Goal: Task Accomplishment & Management: Use online tool/utility

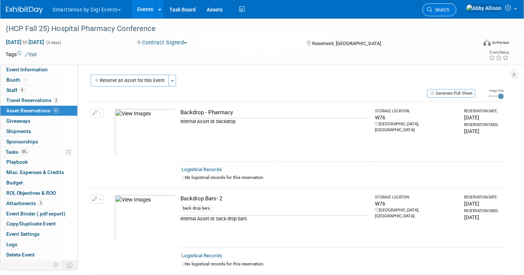
click at [449, 9] on span "Search" at bounding box center [440, 10] width 17 height 6
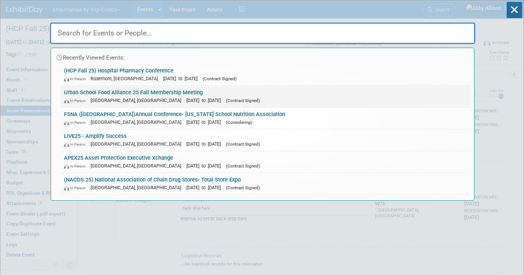
click at [88, 93] on link "Urban School Food Alliance 25 Fall Membership Meeting In-Person Boston, MA Sep …" at bounding box center [265, 96] width 410 height 21
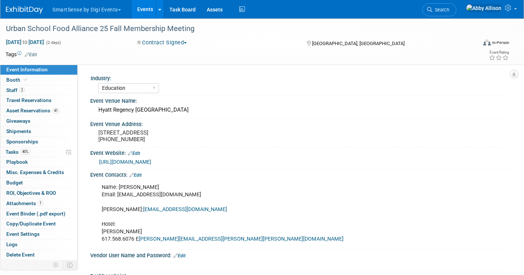
select select "Education"
click at [29, 109] on span "Asset Reservations 41" at bounding box center [32, 111] width 53 height 6
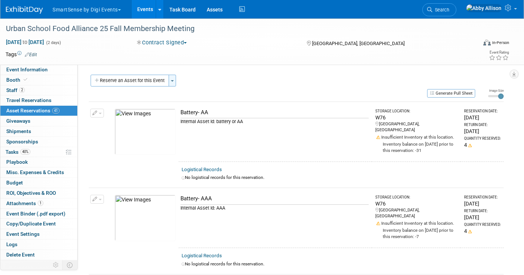
click at [172, 80] on button "Toggle Dropdown" at bounding box center [172, 81] width 7 height 12
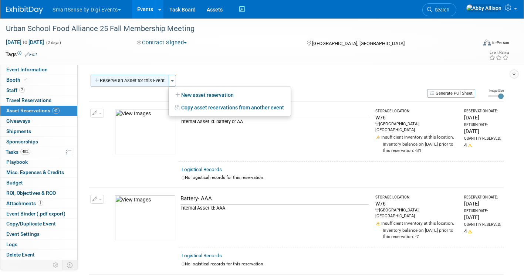
click at [142, 80] on button "Reserve an Asset for this Event" at bounding box center [130, 81] width 78 height 12
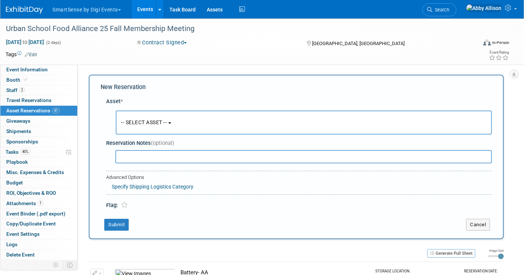
scroll to position [7, 0]
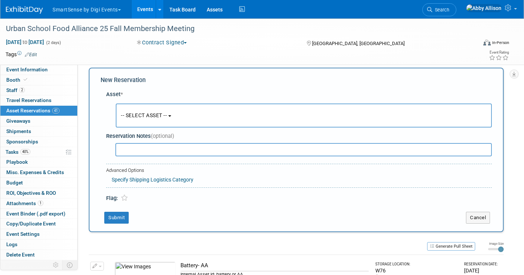
click at [147, 116] on span "-- SELECT ASSET --" at bounding box center [144, 115] width 46 height 6
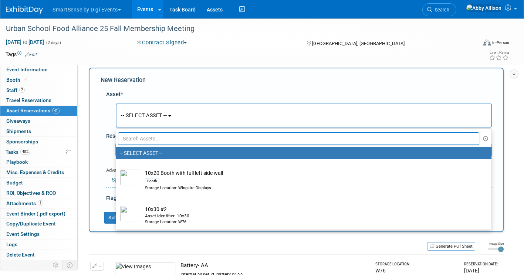
click at [149, 142] on input "text" at bounding box center [298, 138] width 361 height 13
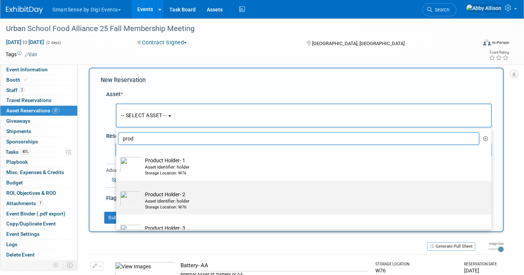
type input "prod"
click at [165, 190] on label "Product Holder- 2 Asset Identifier: holder Storage Location: W76" at bounding box center [302, 197] width 364 height 31
click at [117, 190] on input "Product Holder- 2 Asset Identifier: holder Storage Location: W76" at bounding box center [114, 187] width 5 height 5
select select "10724697"
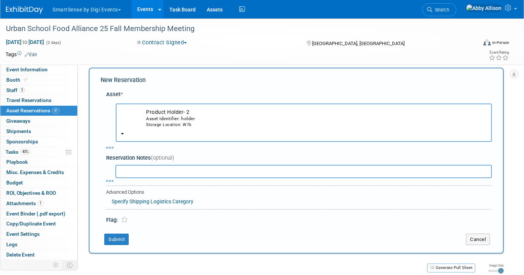
select select "8"
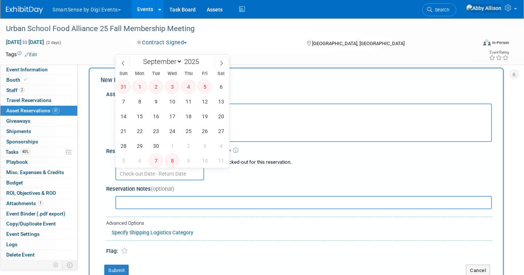
click at [129, 171] on input "text" at bounding box center [159, 173] width 89 height 13
click at [140, 102] on span "8" at bounding box center [139, 101] width 14 height 14
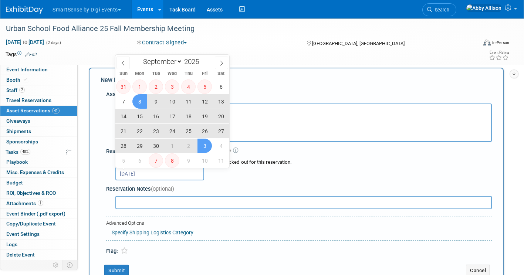
click at [202, 145] on span "3" at bounding box center [204, 146] width 14 height 14
type input "[DATE] to [DATE]"
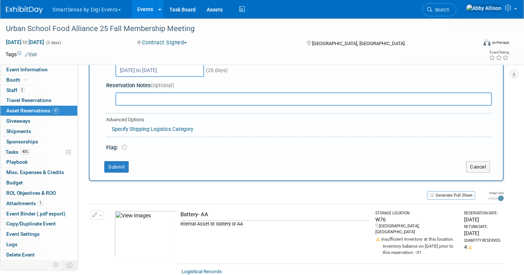
scroll to position [65, 0]
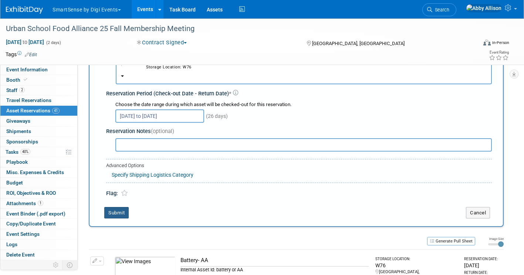
click at [118, 210] on button "Submit" at bounding box center [116, 213] width 24 height 12
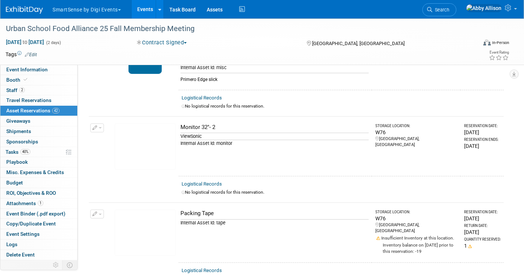
scroll to position [2255, 0]
